Goal: Information Seeking & Learning: Learn about a topic

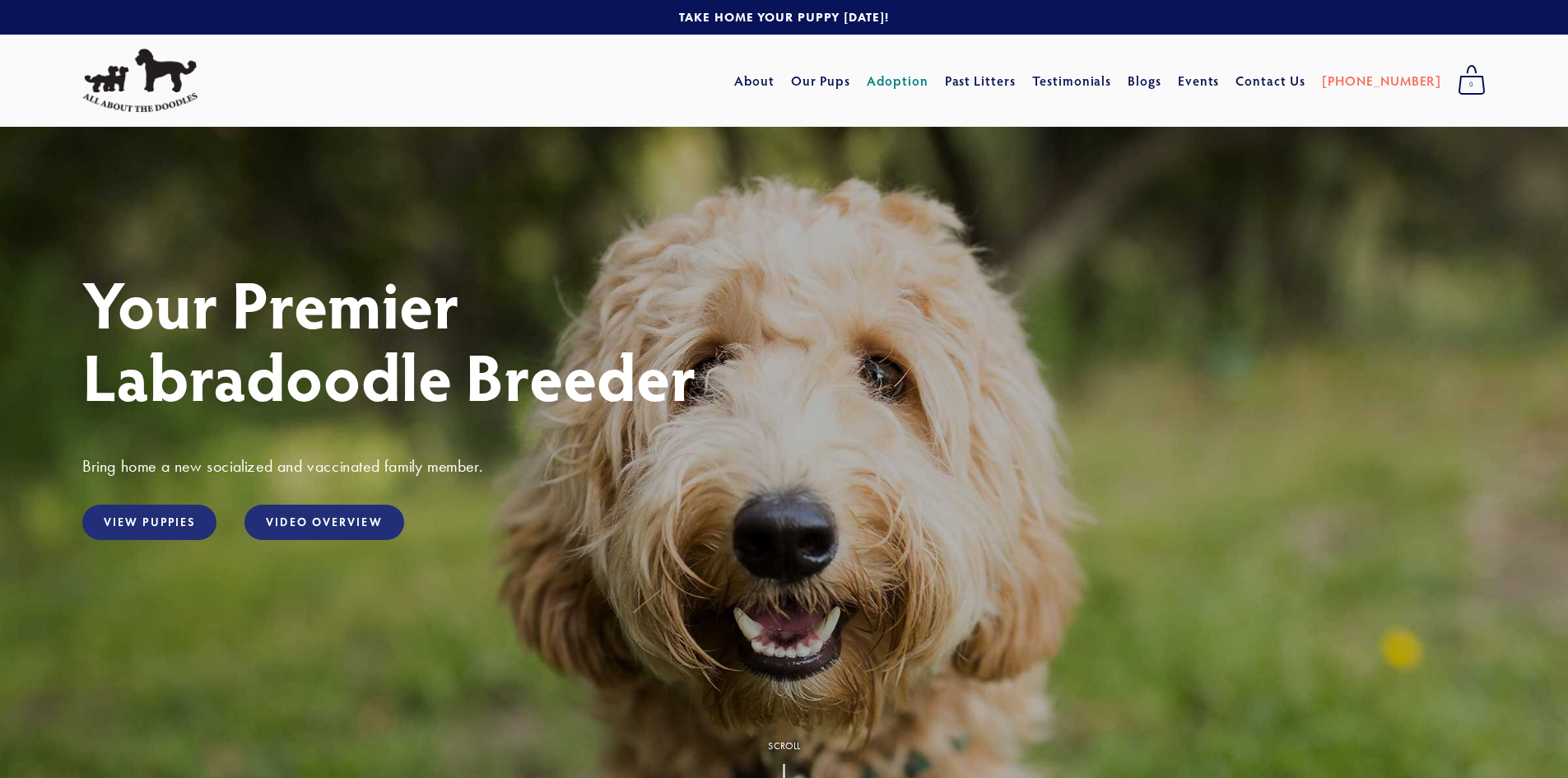
click at [928, 80] on link "Adoption" at bounding box center [897, 81] width 61 height 29
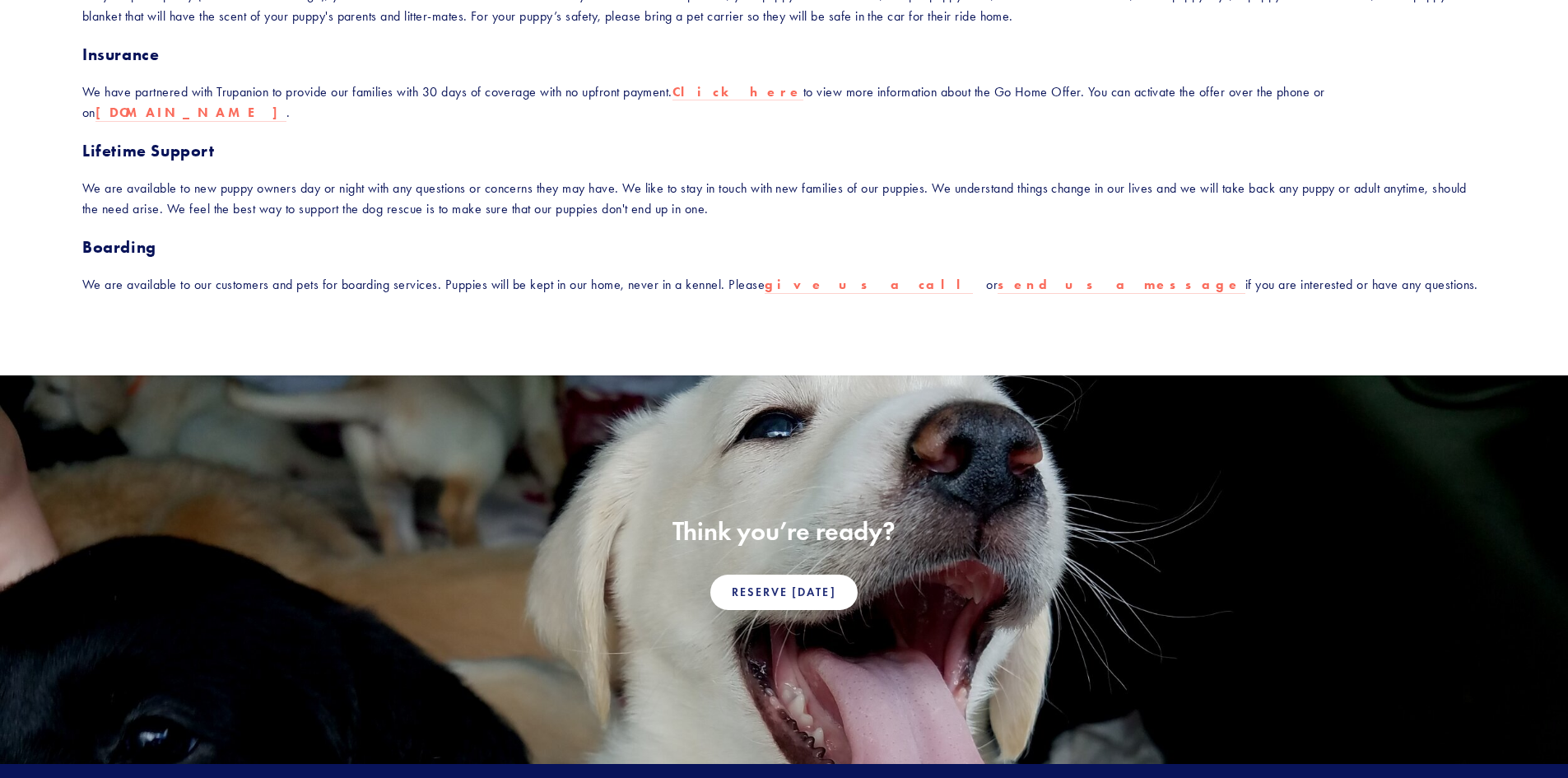
scroll to position [823, 0]
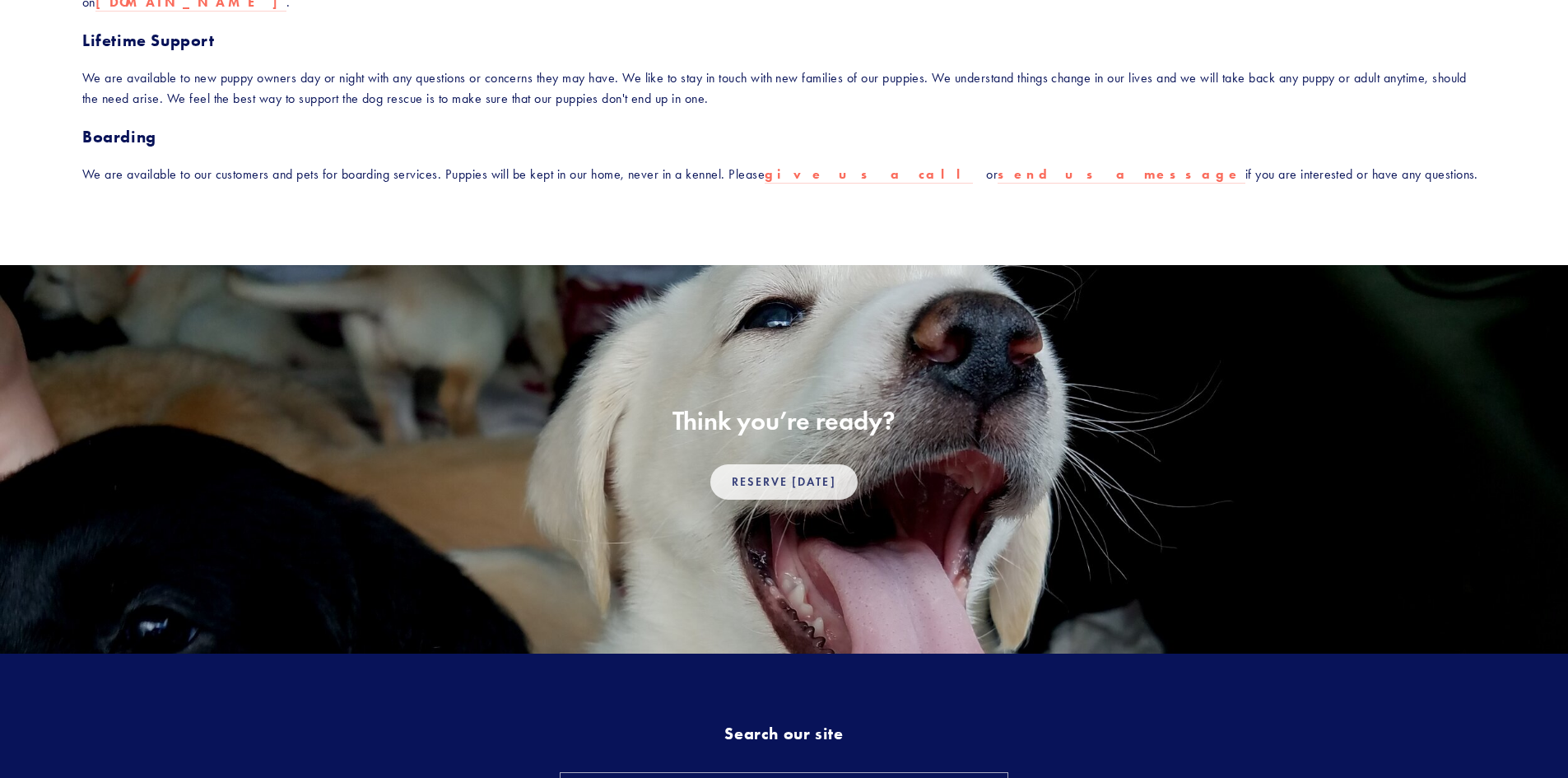
click at [777, 464] on link "Reserve Today" at bounding box center [783, 482] width 146 height 35
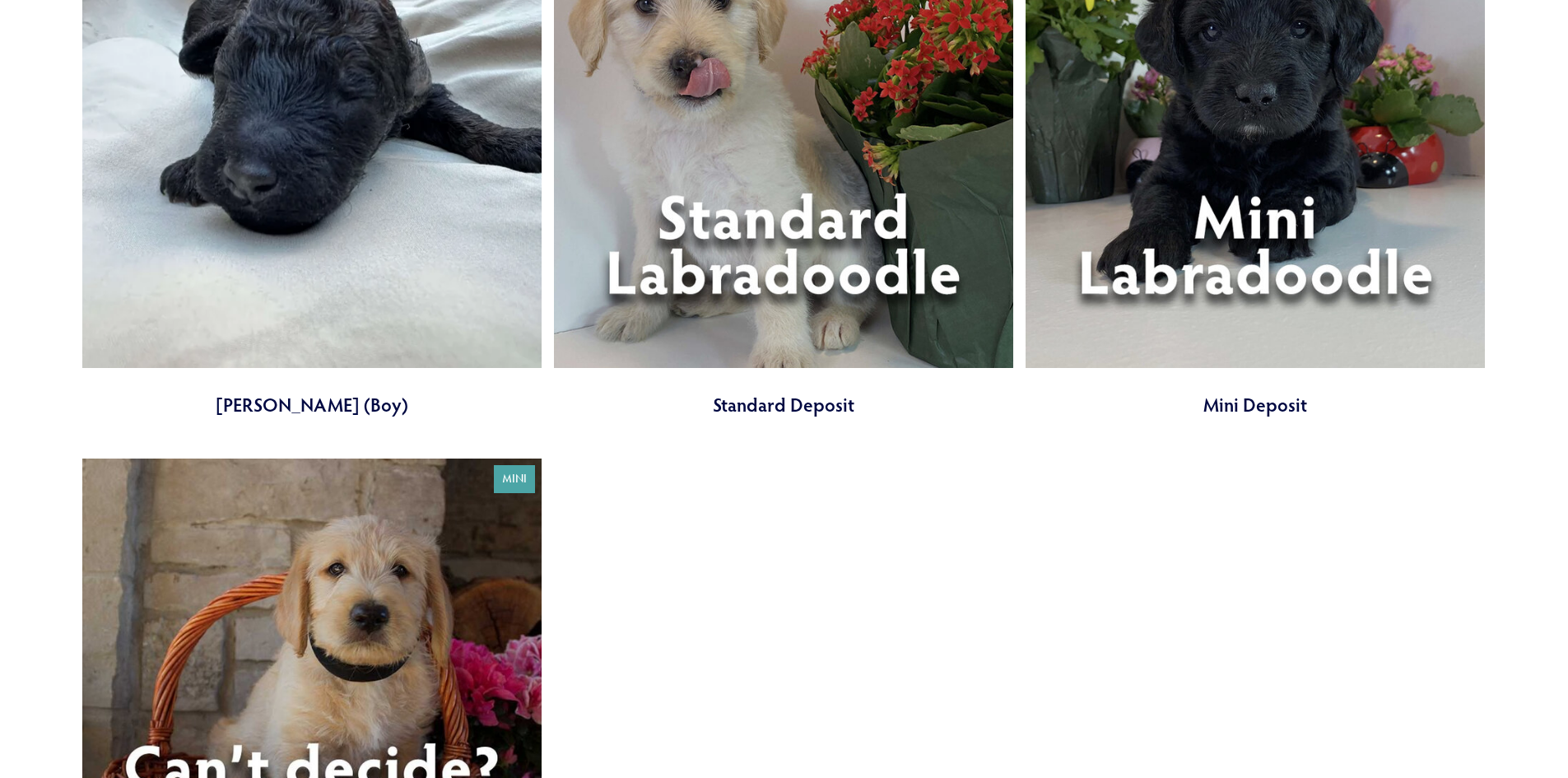
scroll to position [5761, 0]
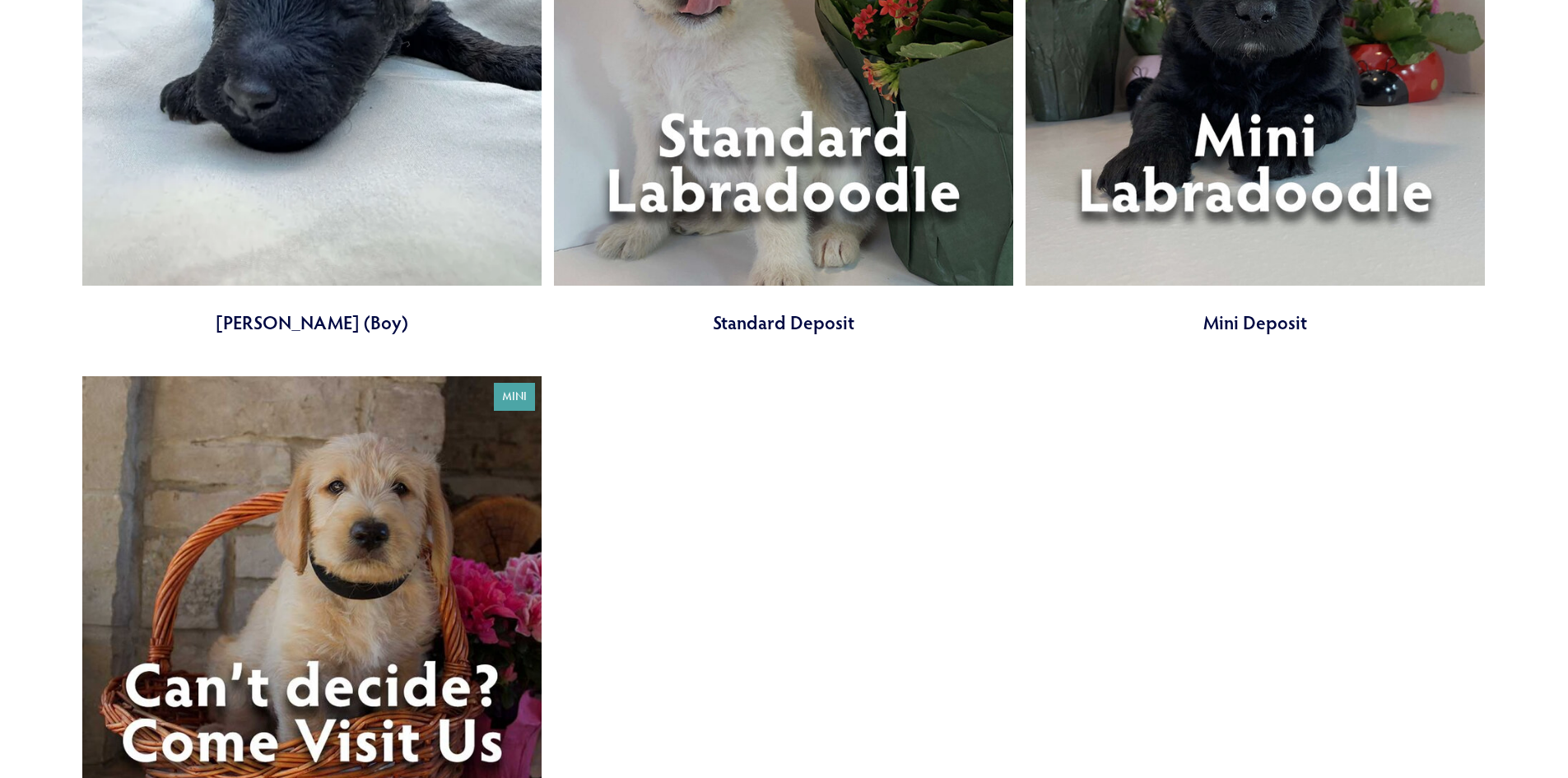
click at [1309, 140] on link at bounding box center [1255, 81] width 459 height 509
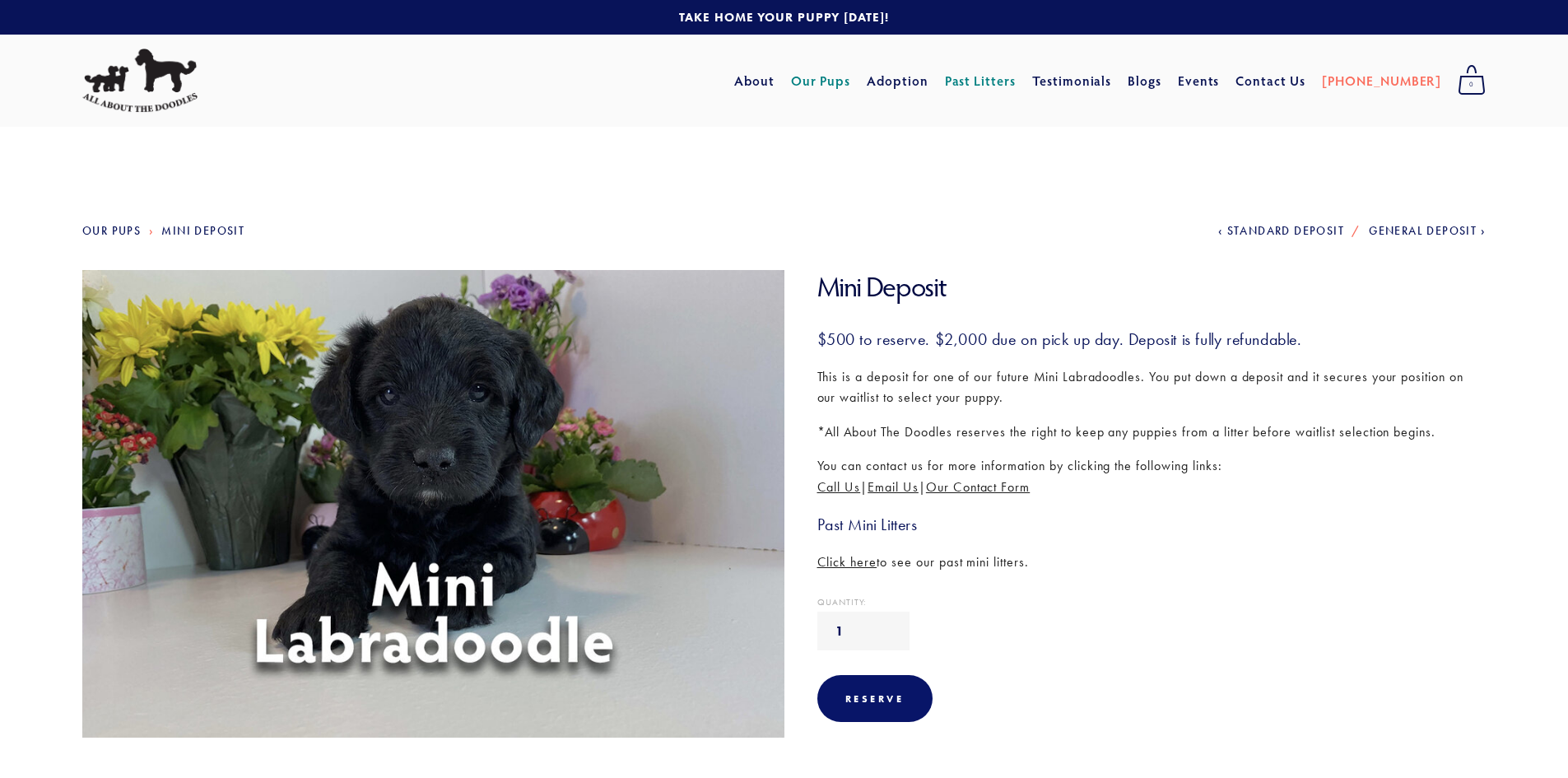
click at [135, 81] on img at bounding box center [139, 81] width 115 height 64
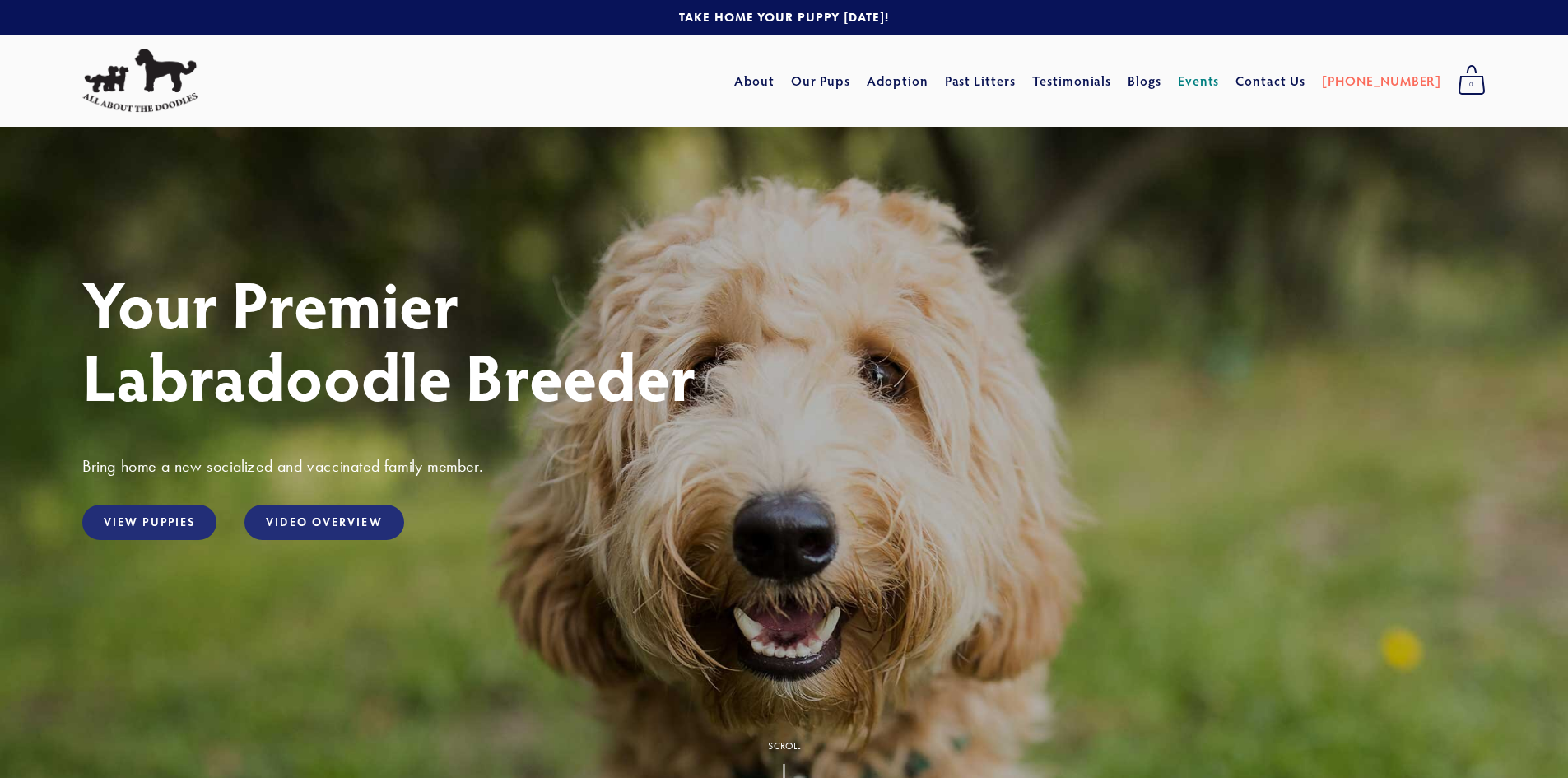
click at [1220, 73] on link "Events" at bounding box center [1198, 81] width 42 height 29
click at [851, 87] on link "Our Pups" at bounding box center [821, 81] width 60 height 29
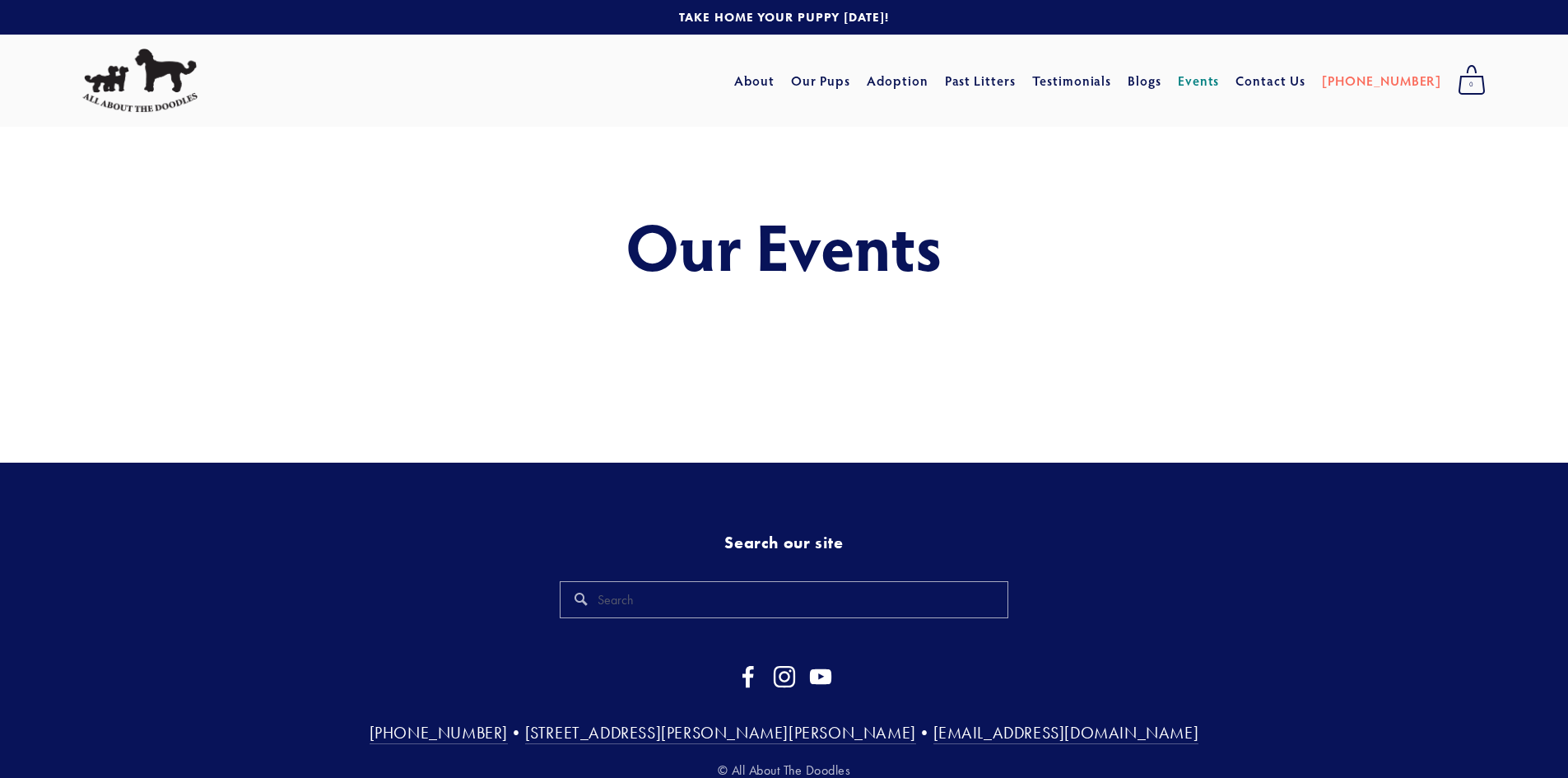
click at [717, 381] on section "Aug 16 12:00 PM 12:00 Reunion Picnic 2025 Saturday, August 16, 2025 12:00 PM 5:…" at bounding box center [784, 412] width 1568 height 98
click at [1001, 140] on link "Mini" at bounding box center [979, 143] width 68 height 23
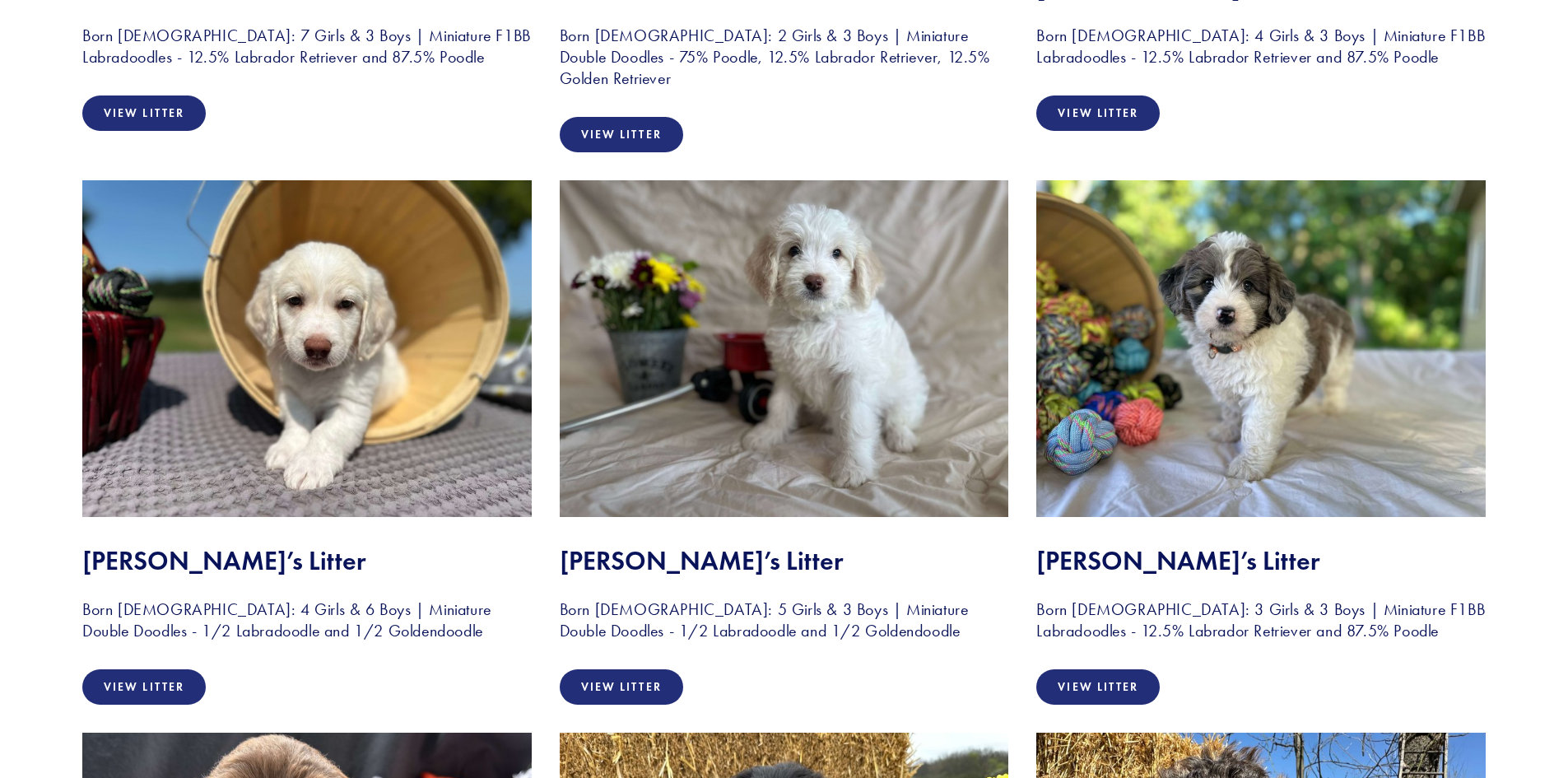
scroll to position [1892, 0]
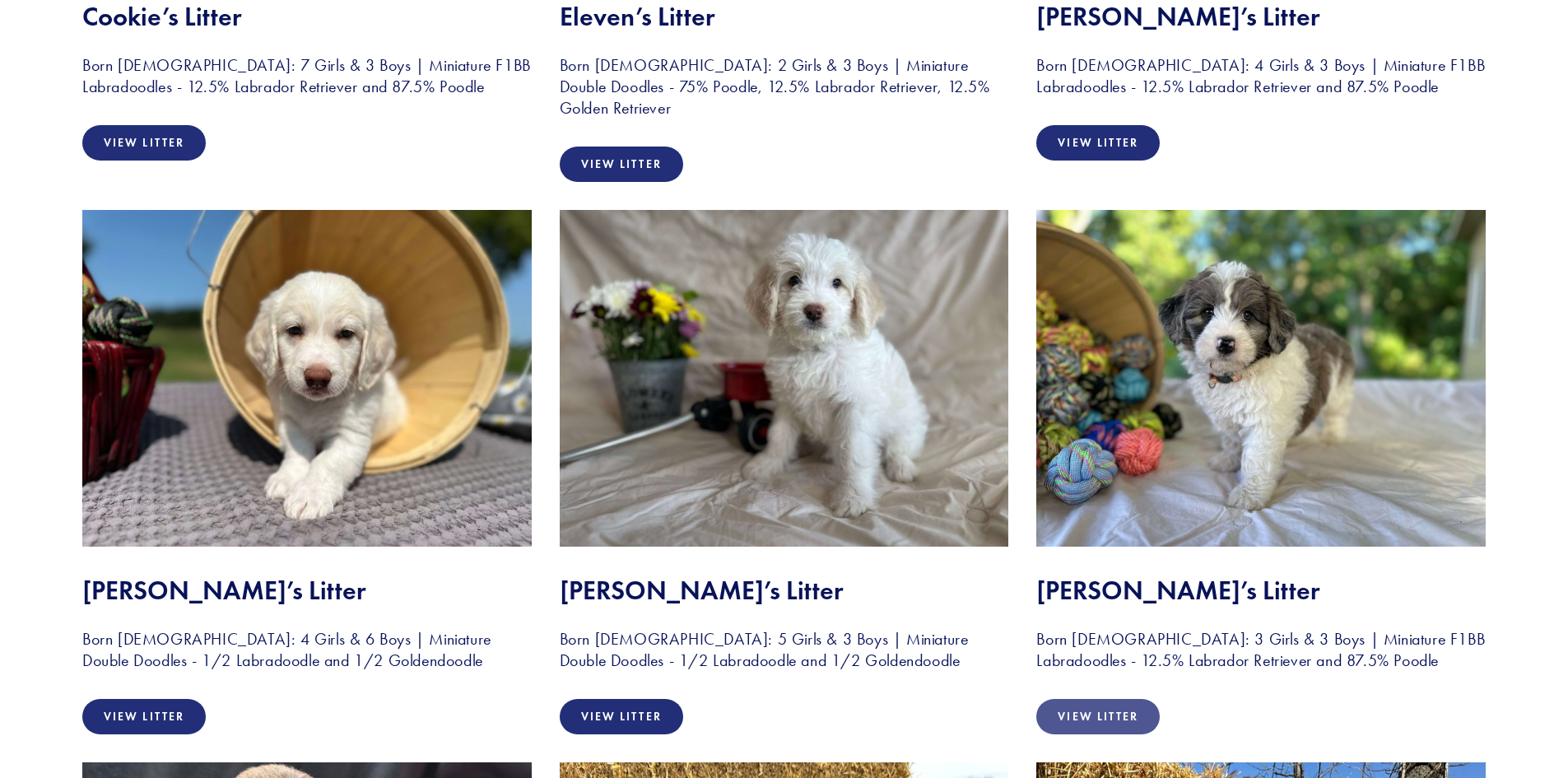
click at [1119, 719] on link "View Litter" at bounding box center [1098, 717] width 124 height 35
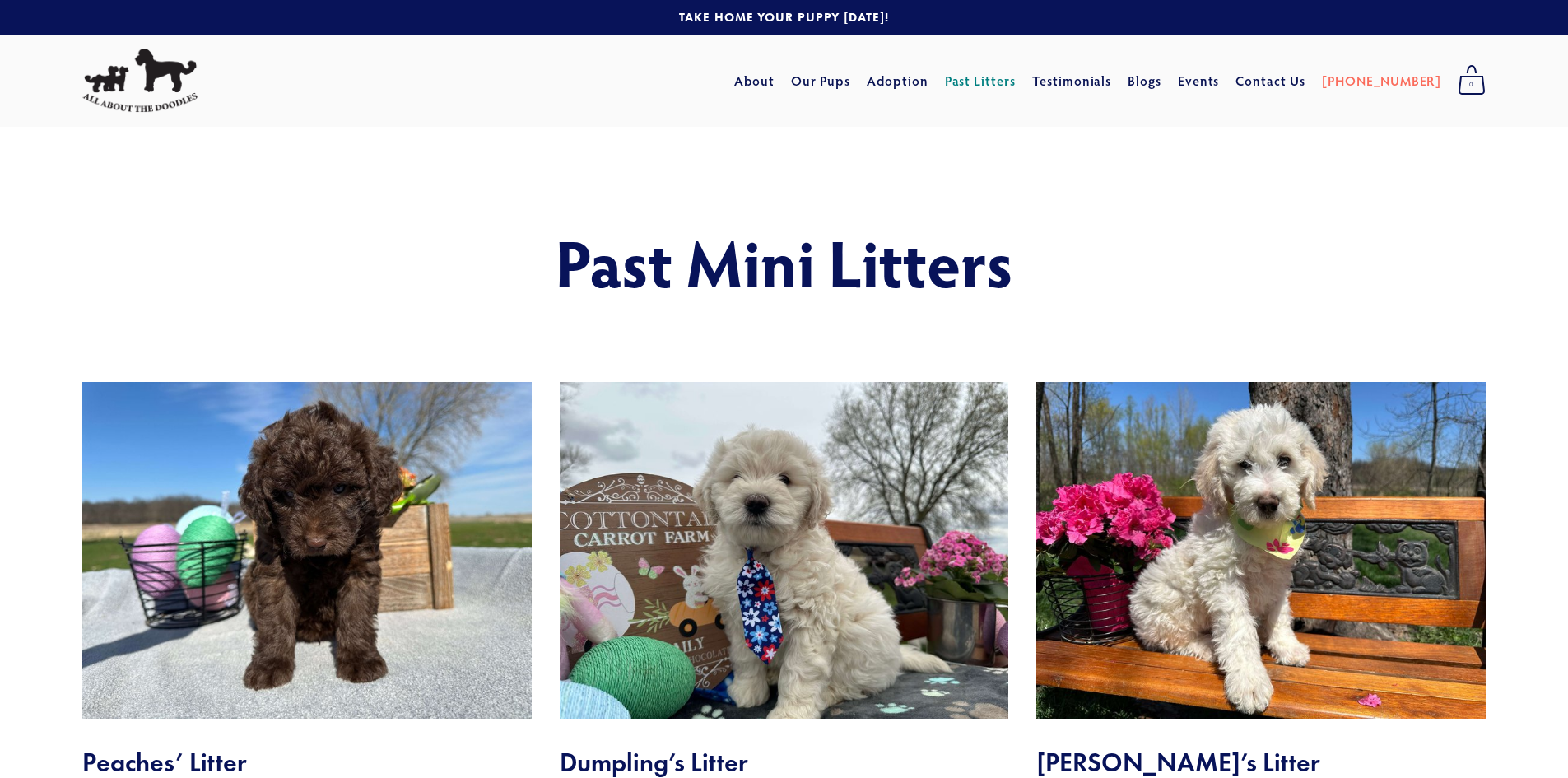
scroll to position [82, 0]
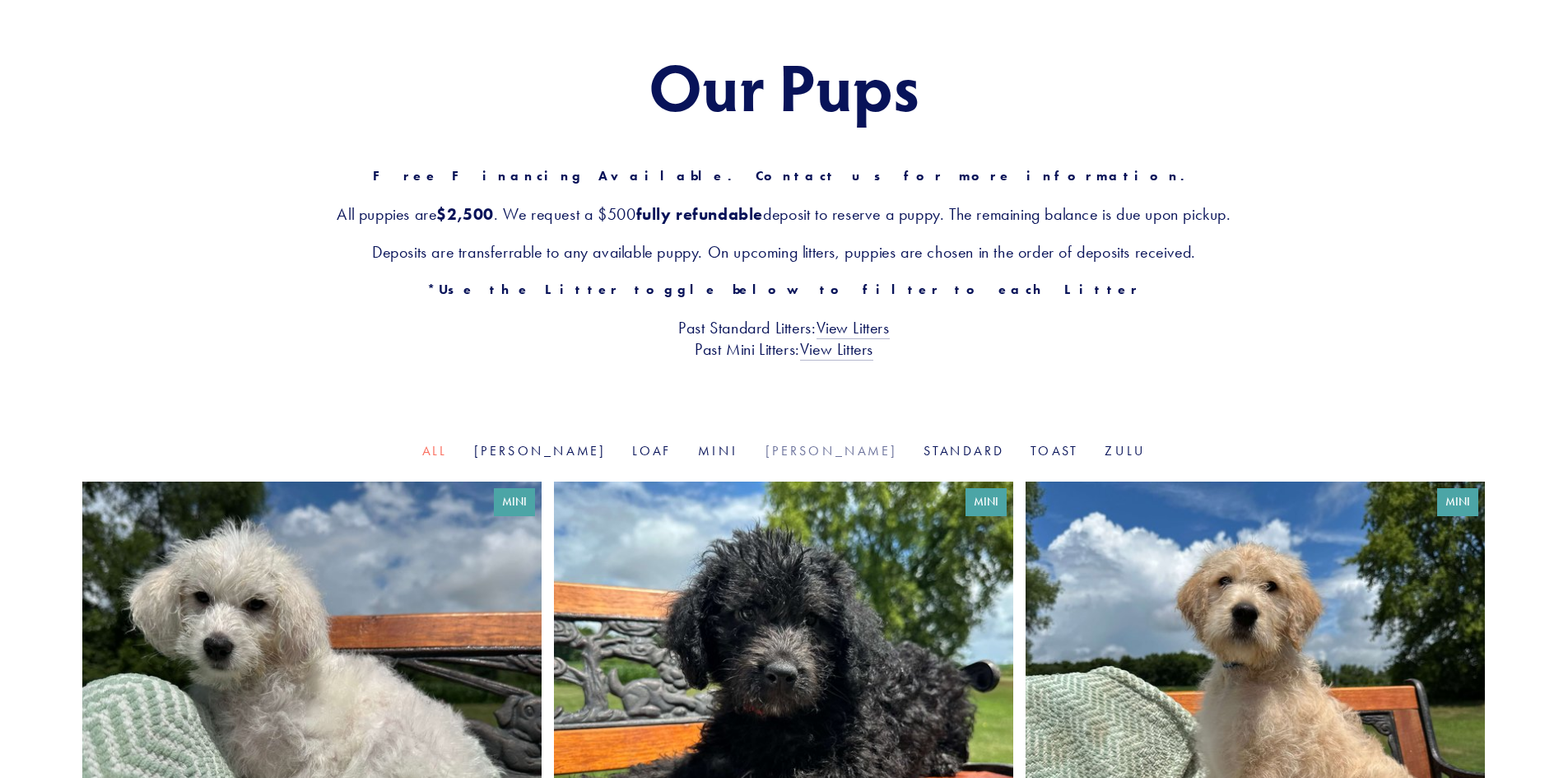
scroll to position [165, 0]
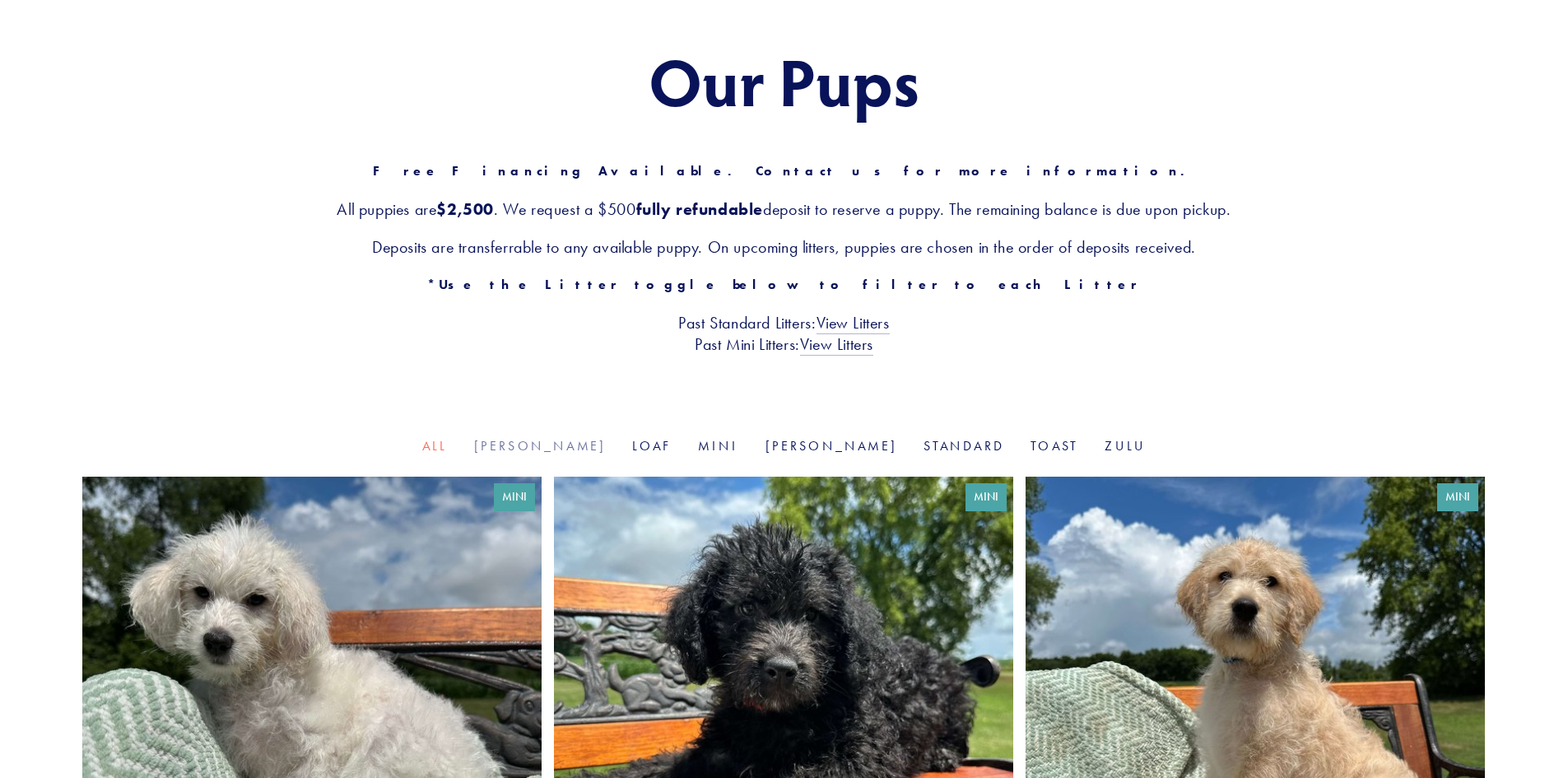
click at [598, 445] on link "[PERSON_NAME]" at bounding box center [540, 446] width 133 height 16
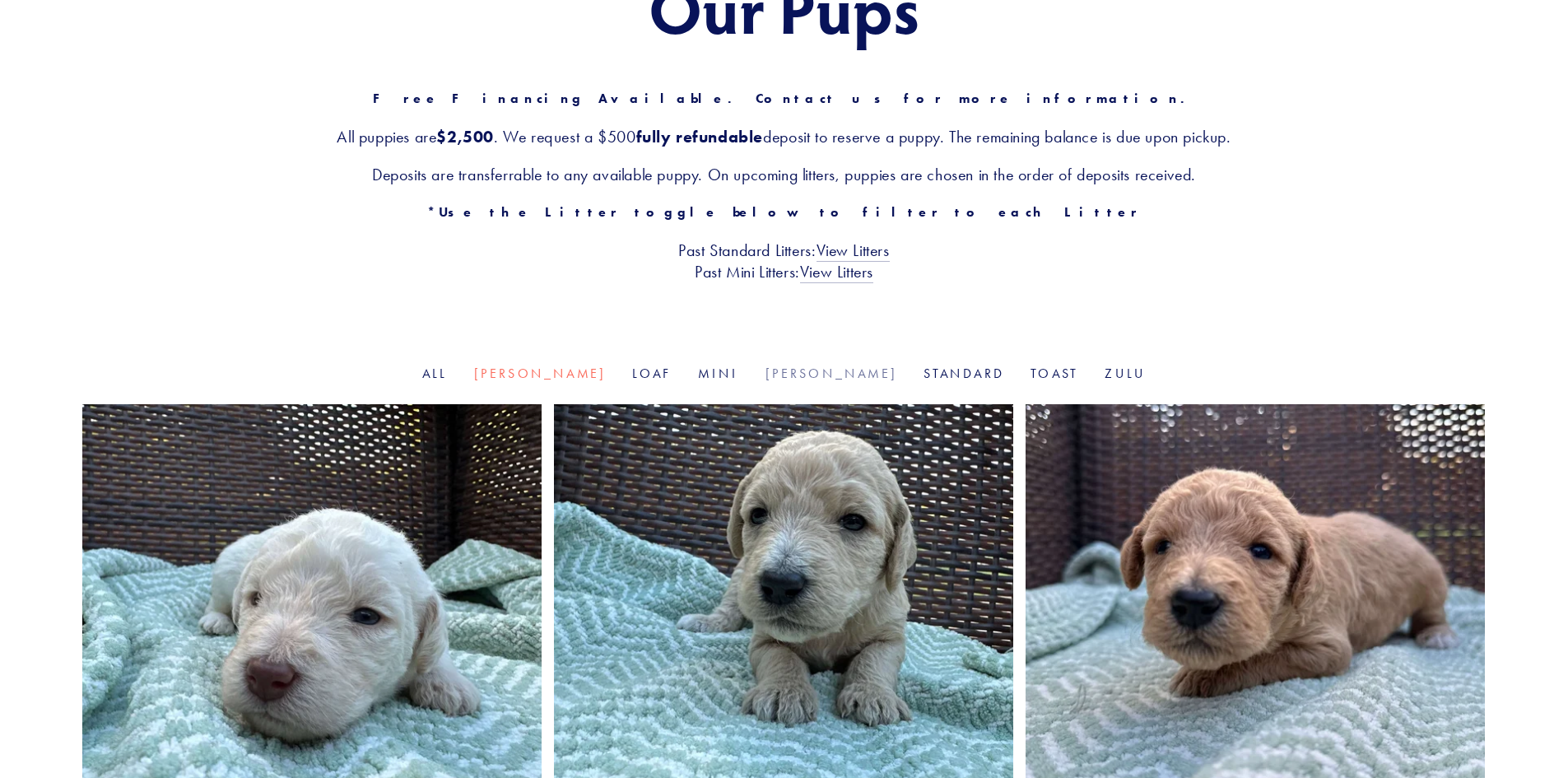
scroll to position [247, 0]
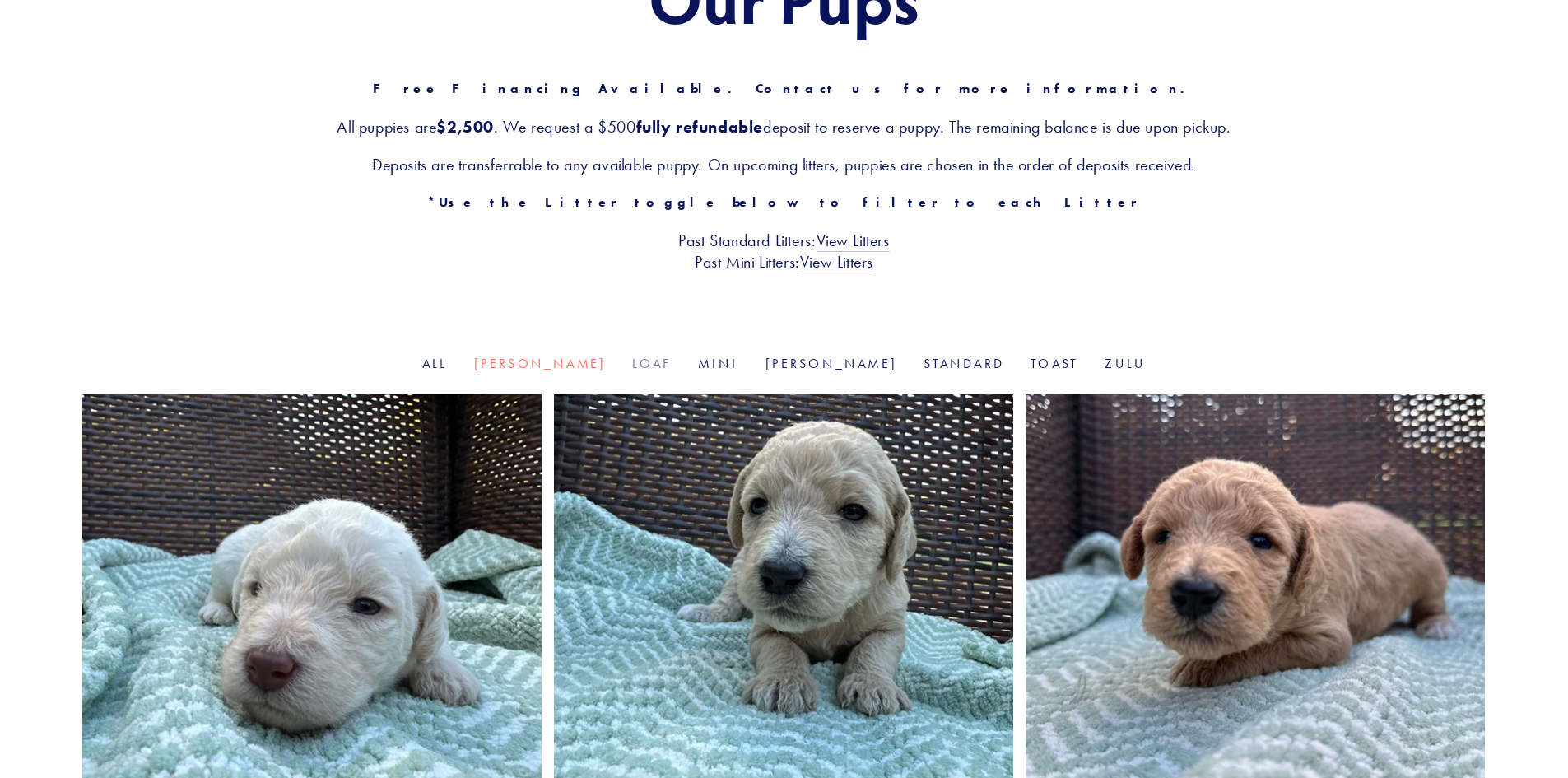
click at [671, 363] on link "Loaf" at bounding box center [651, 364] width 40 height 16
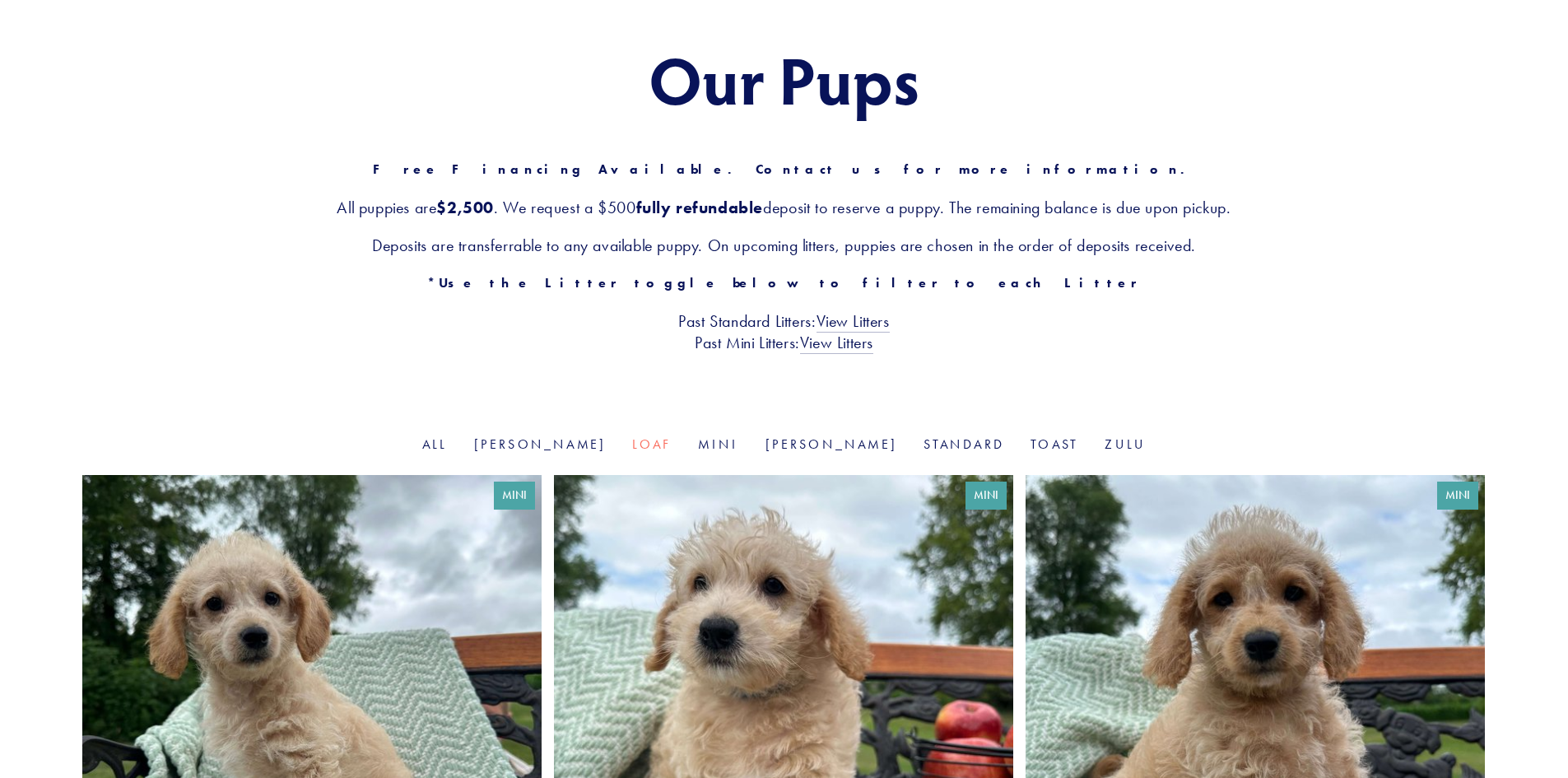
scroll to position [165, 0]
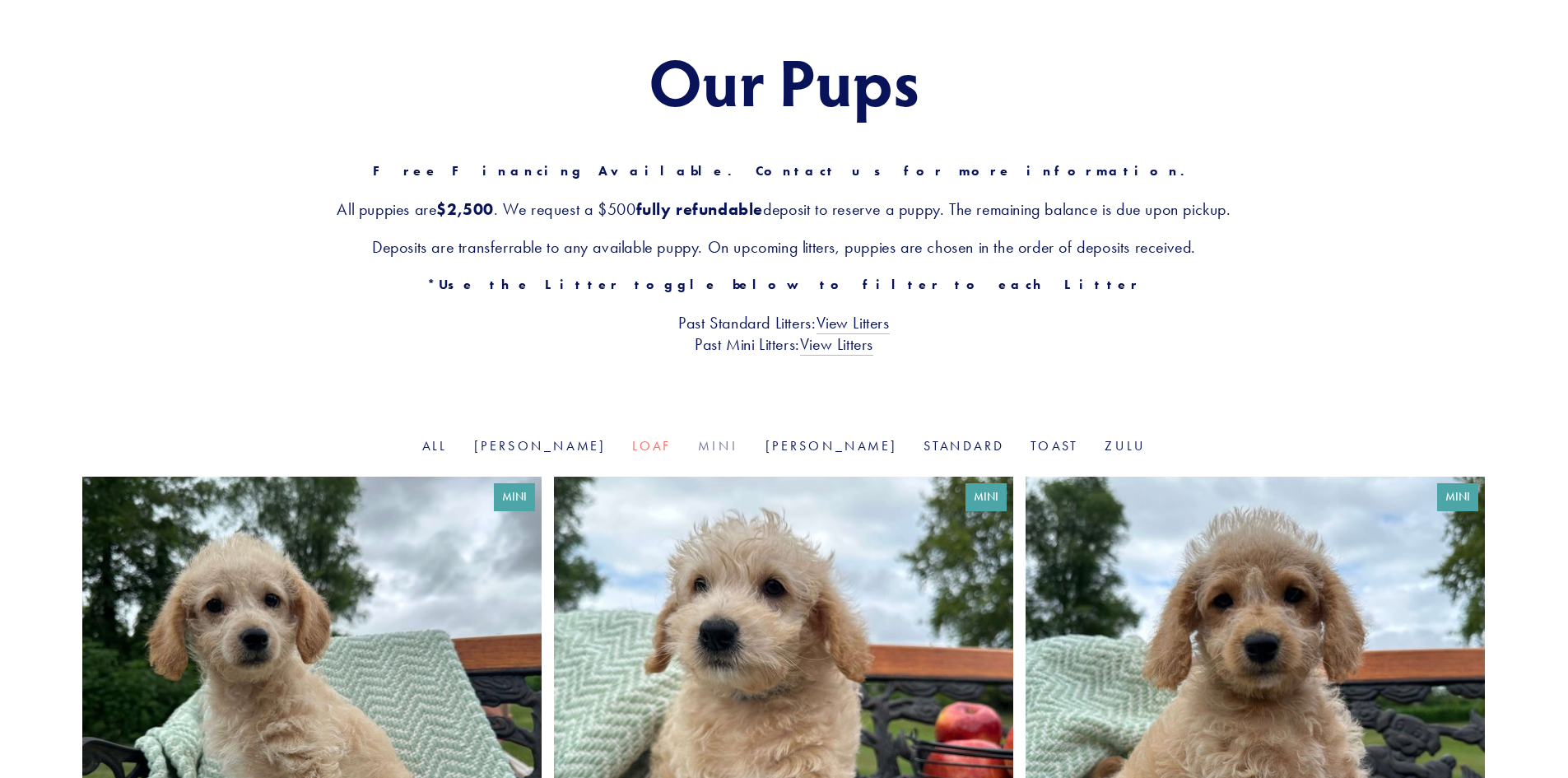
click at [725, 445] on link "Mini" at bounding box center [718, 446] width 40 height 16
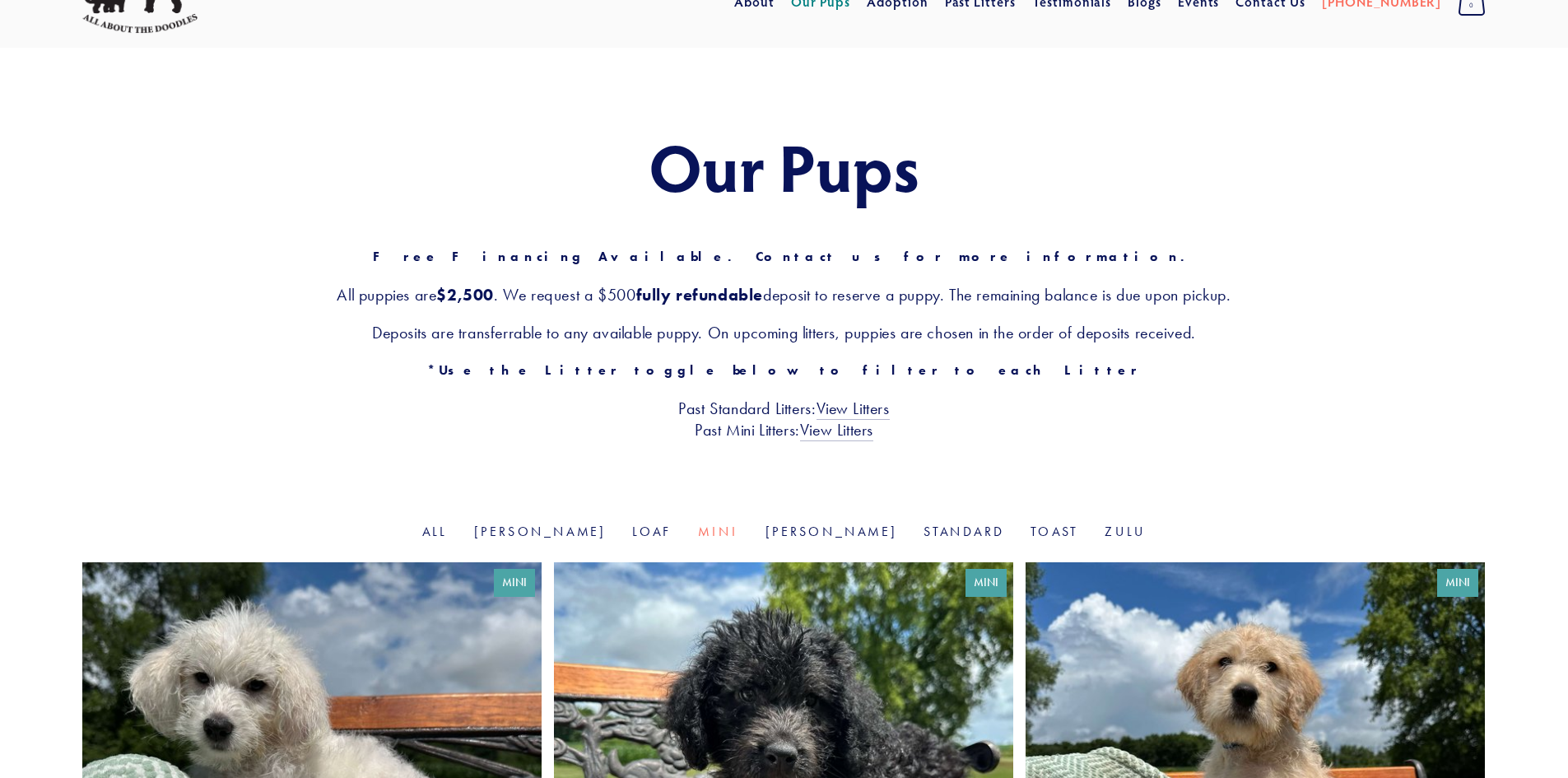
scroll to position [82, 0]
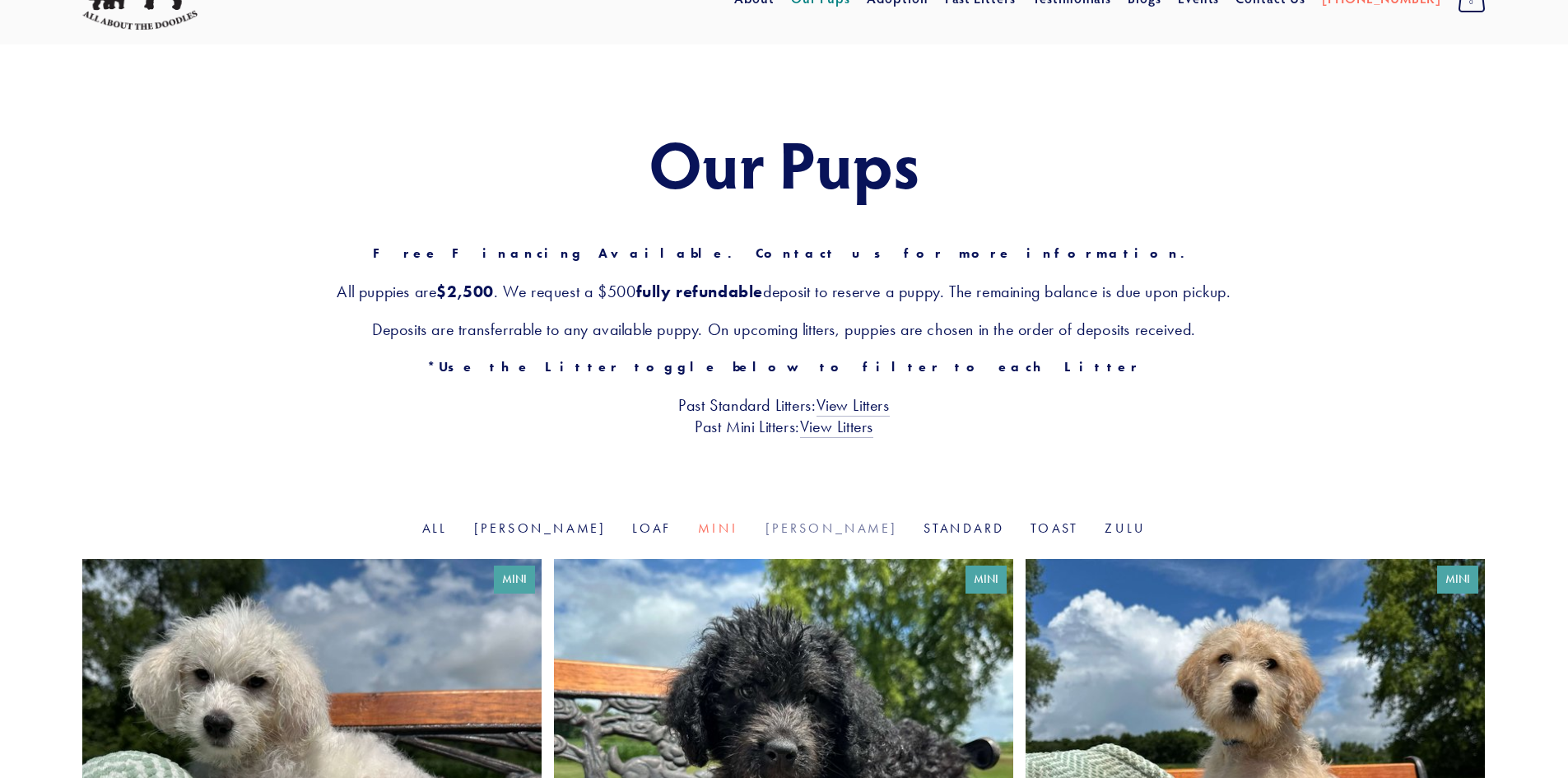
click at [806, 524] on link "[PERSON_NAME]" at bounding box center [832, 527] width 133 height 16
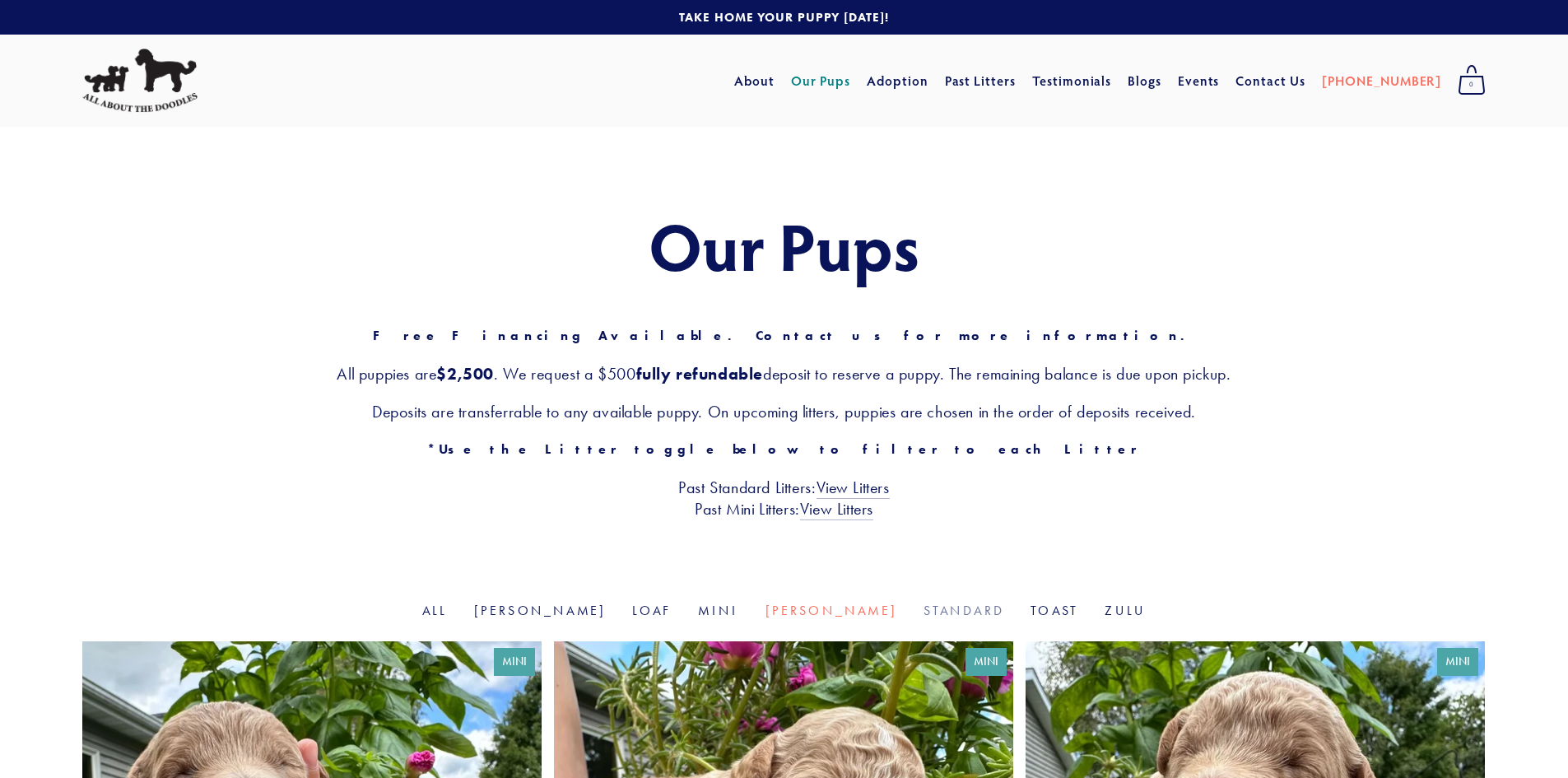
click at [923, 603] on link "Standard" at bounding box center [963, 610] width 81 height 16
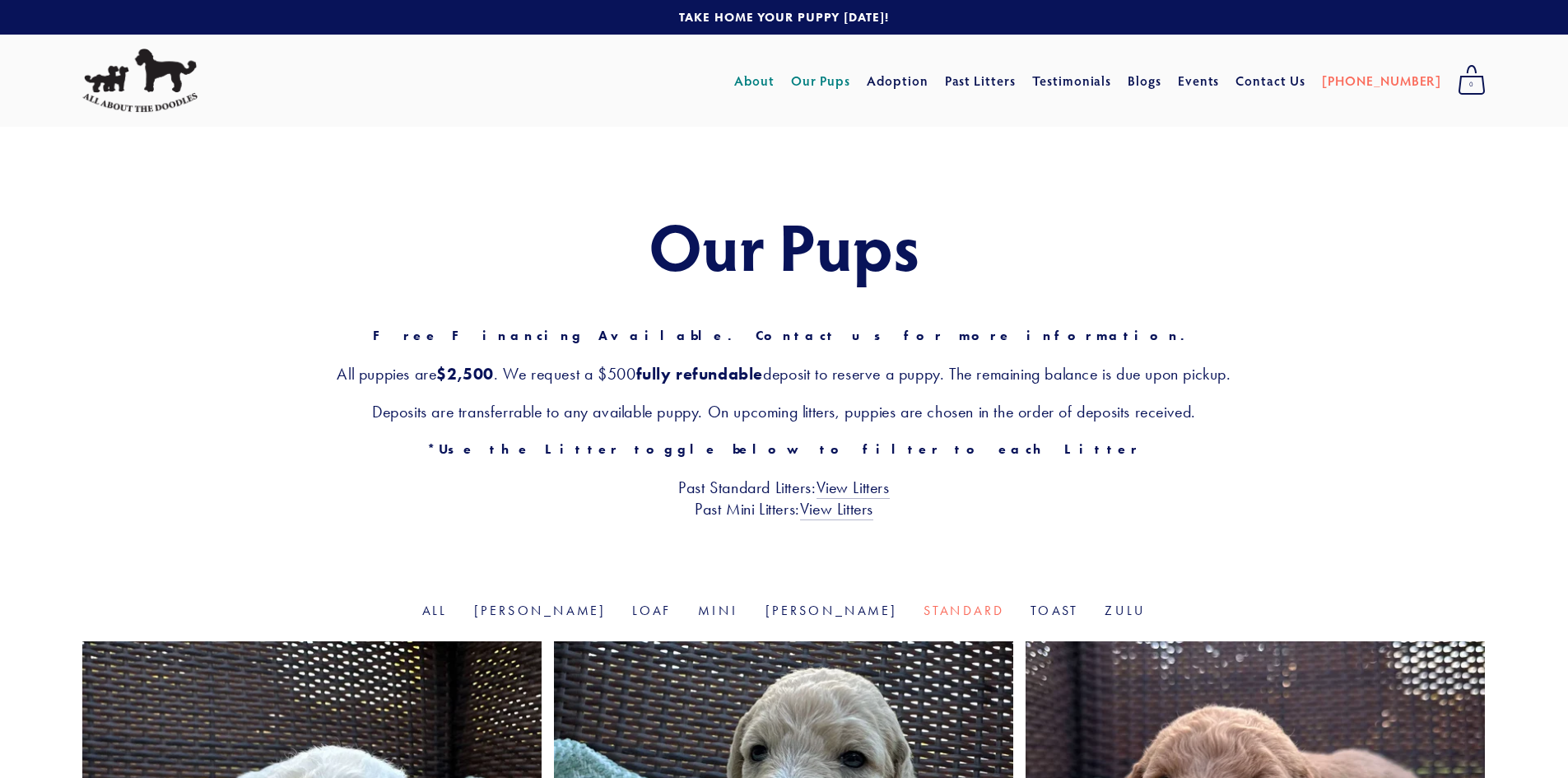
click at [774, 84] on link "About" at bounding box center [754, 81] width 40 height 29
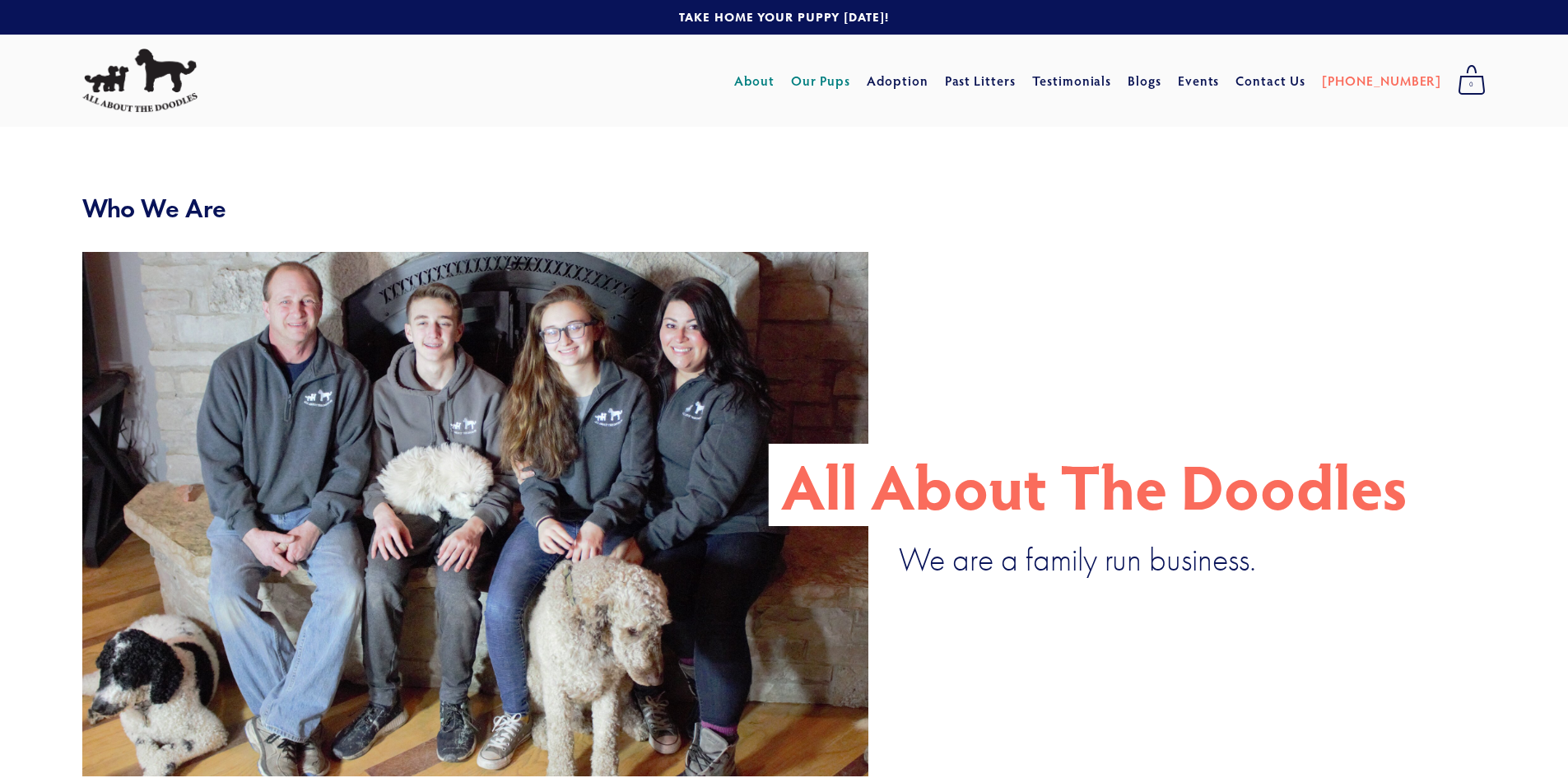
click at [843, 84] on link "Our Pups" at bounding box center [821, 81] width 60 height 29
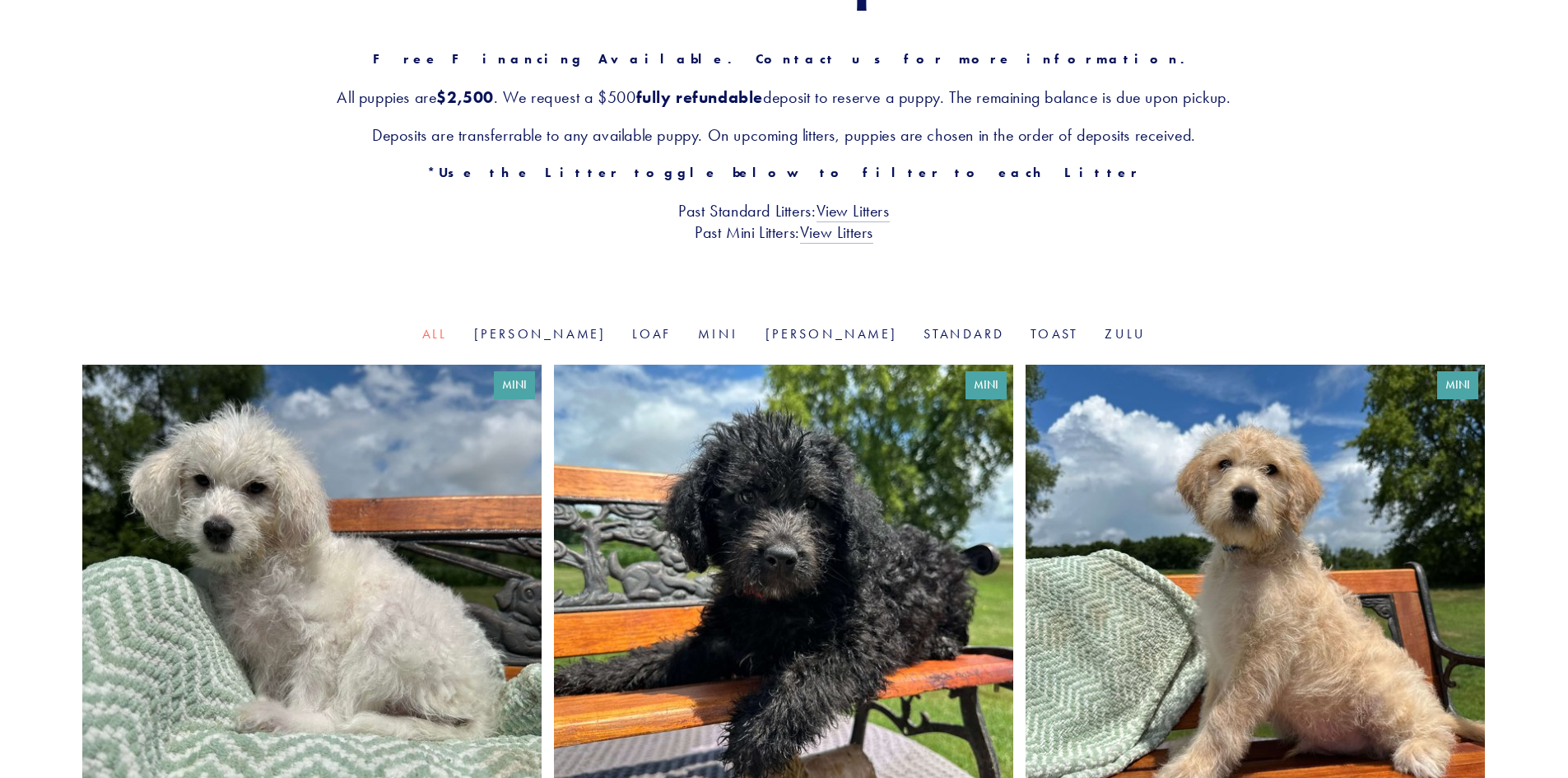
scroll to position [330, 0]
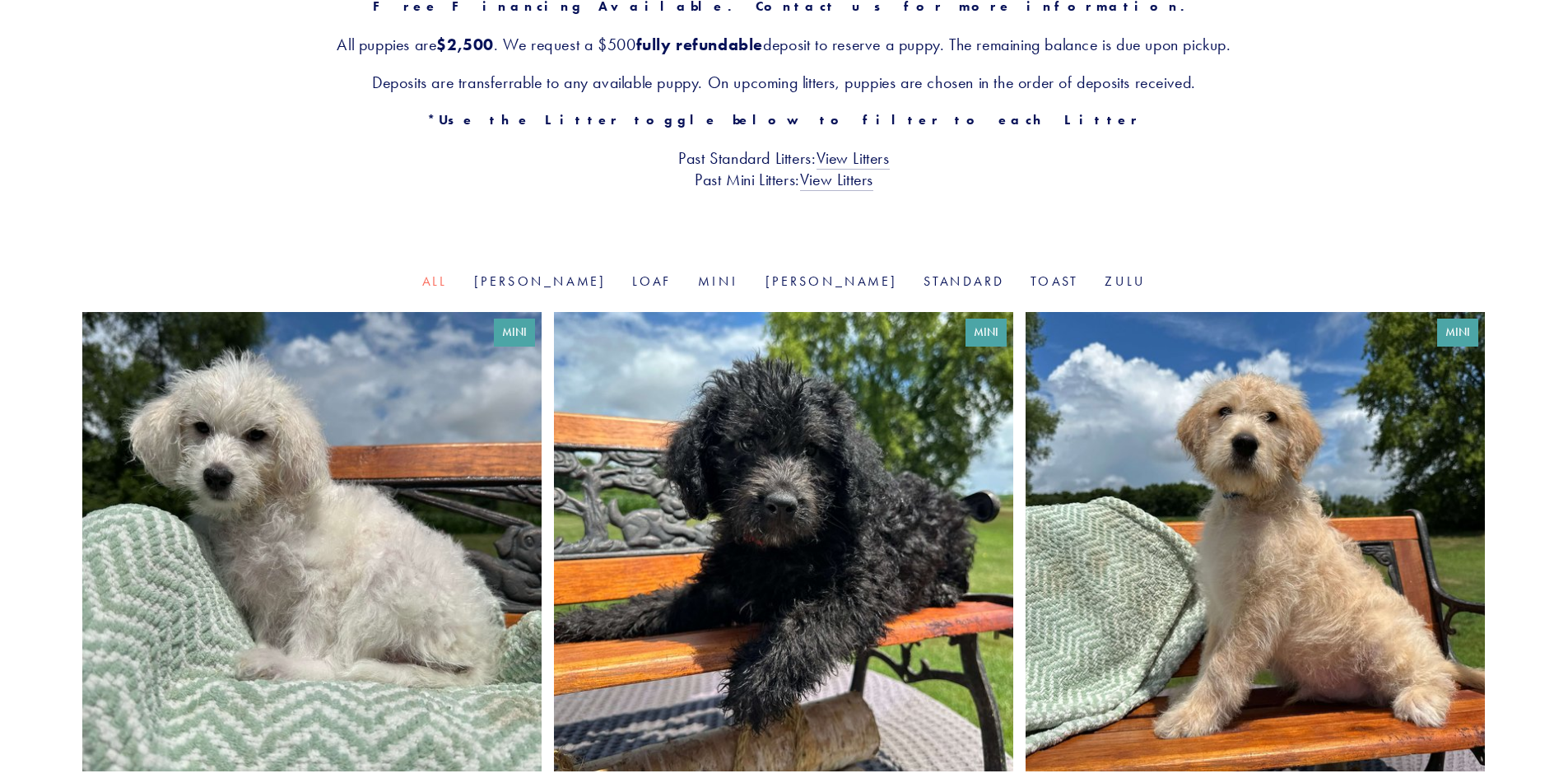
drag, startPoint x: 1042, startPoint y: 272, endPoint x: 1045, endPoint y: 289, distance: 17.3
click at [1105, 289] on li "Zulu" at bounding box center [1125, 281] width 41 height 19
click at [1105, 276] on link "Zulu" at bounding box center [1125, 281] width 41 height 16
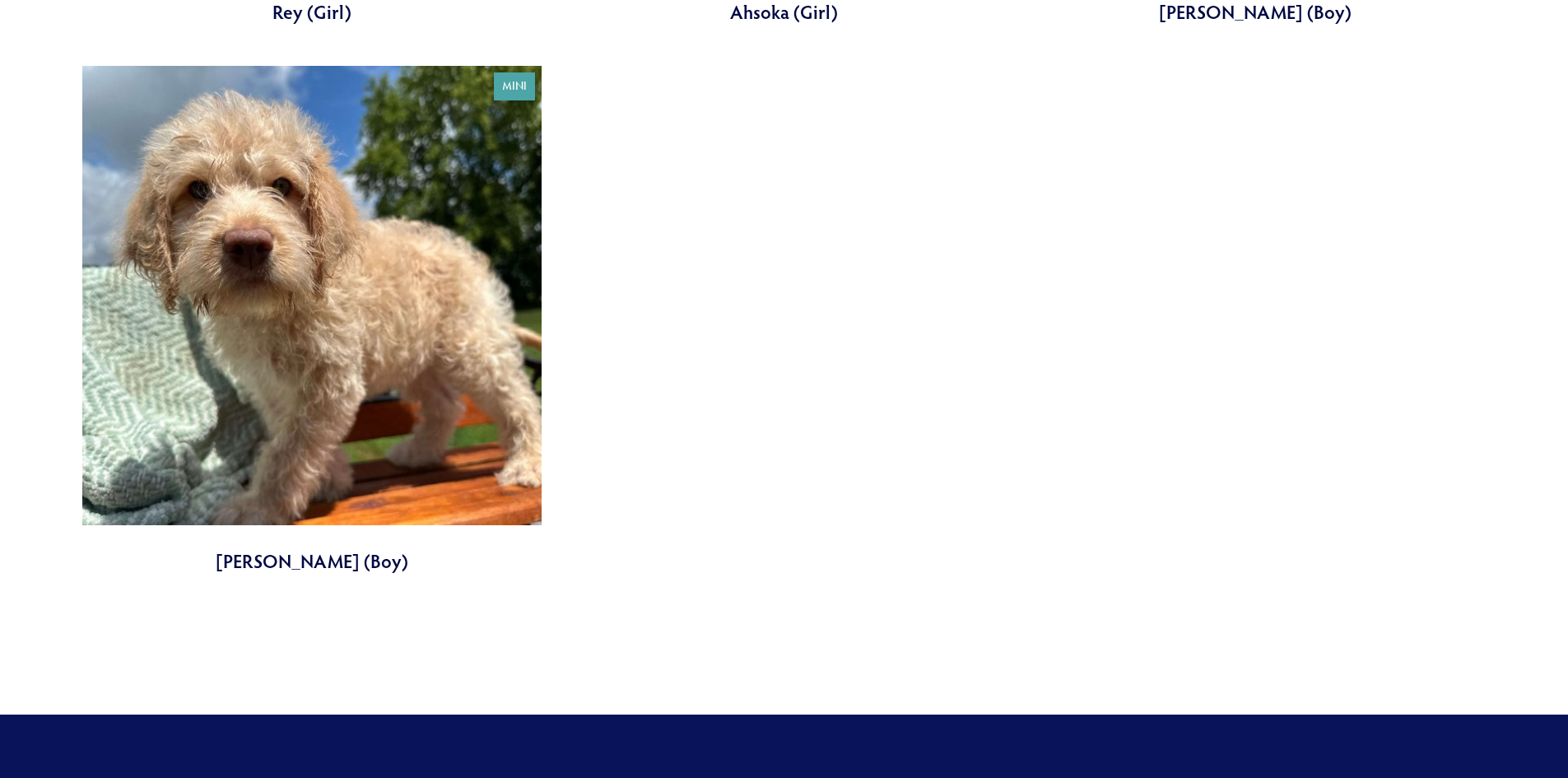
scroll to position [1447, 0]
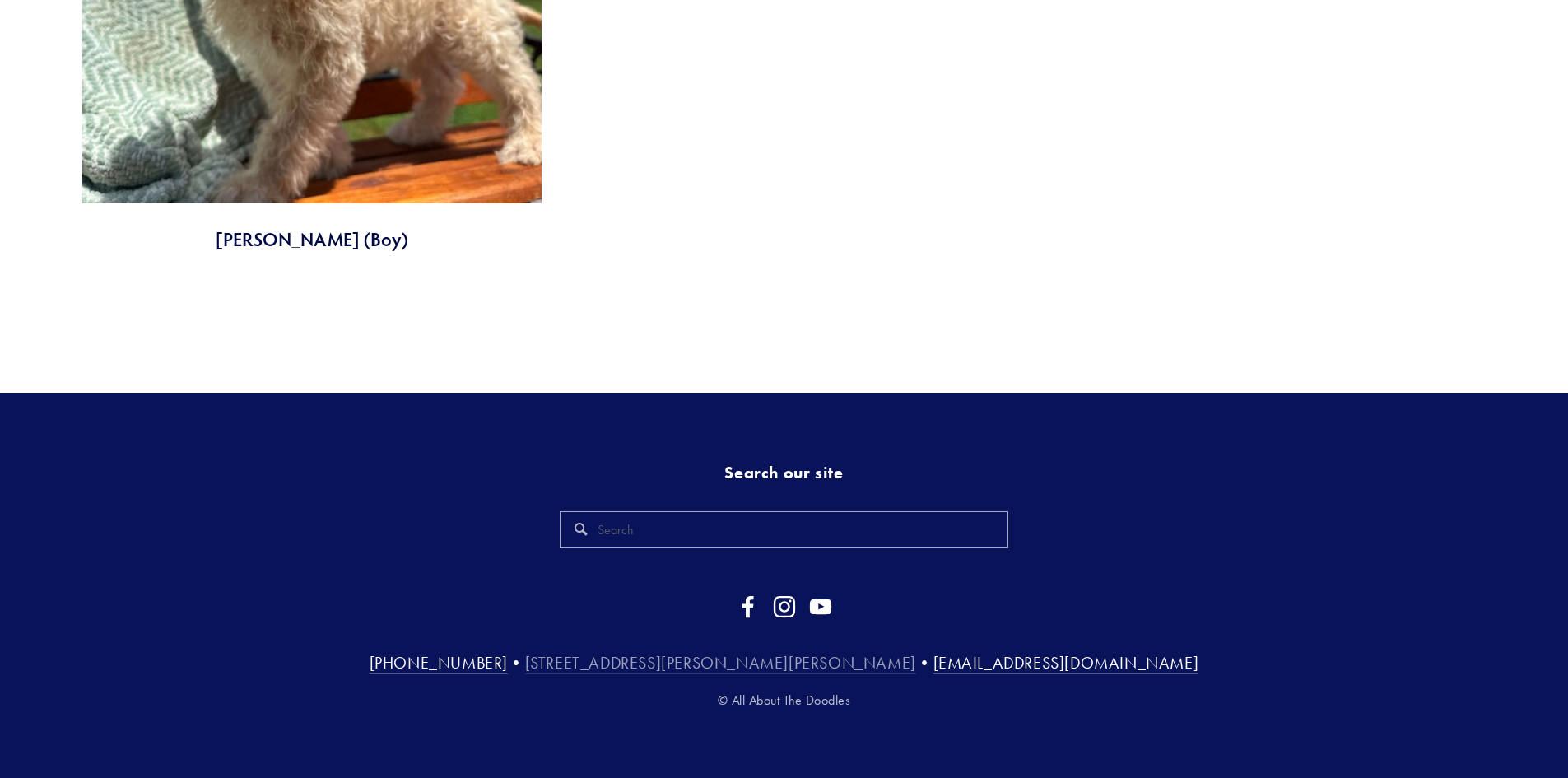
click at [678, 663] on link "[STREET_ADDRESS][PERSON_NAME][PERSON_NAME]" at bounding box center [721, 663] width 391 height 21
